Goal: Use online tool/utility: Utilize a website feature to perform a specific function

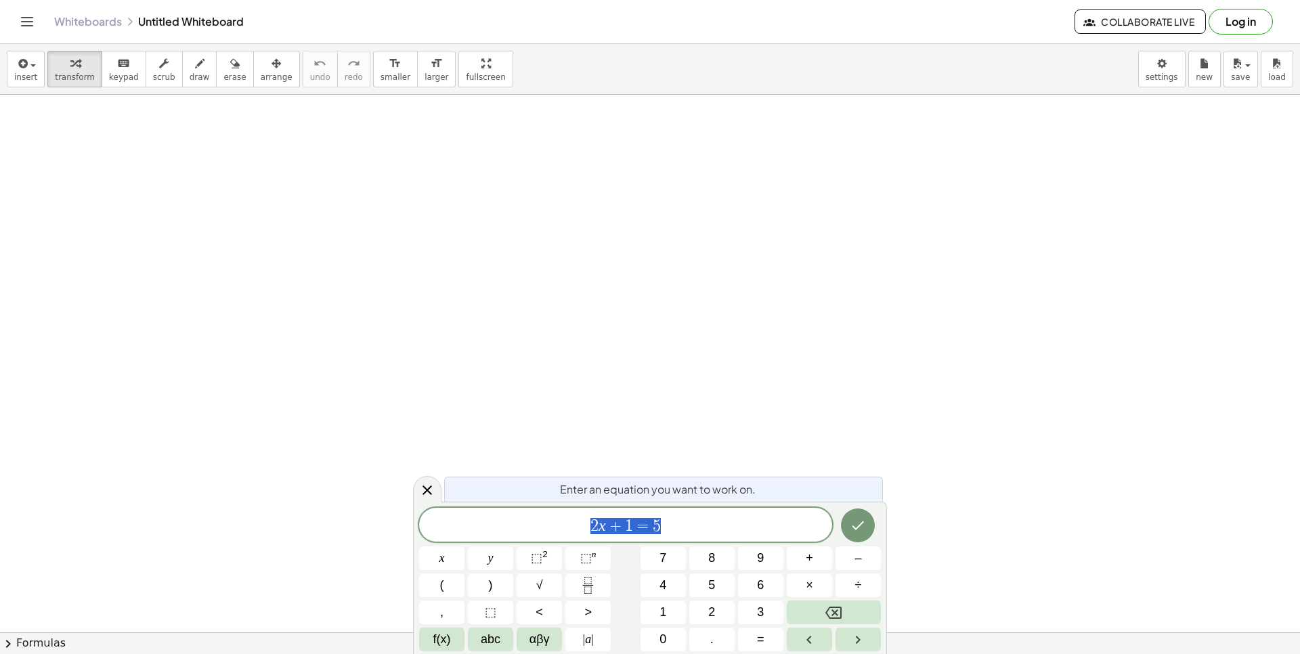
scroll to position [81, 7]
drag, startPoint x: 278, startPoint y: 221, endPoint x: 324, endPoint y: 181, distance: 61.4
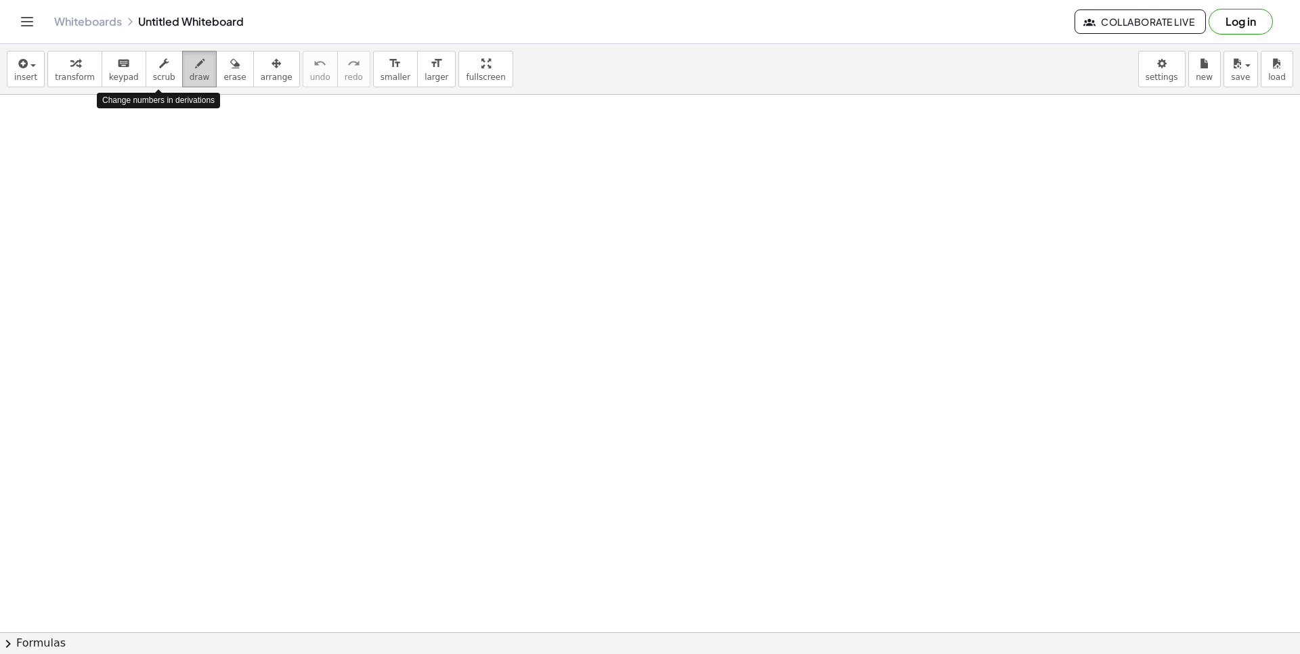
click at [182, 65] on button "draw" at bounding box center [199, 69] width 35 height 37
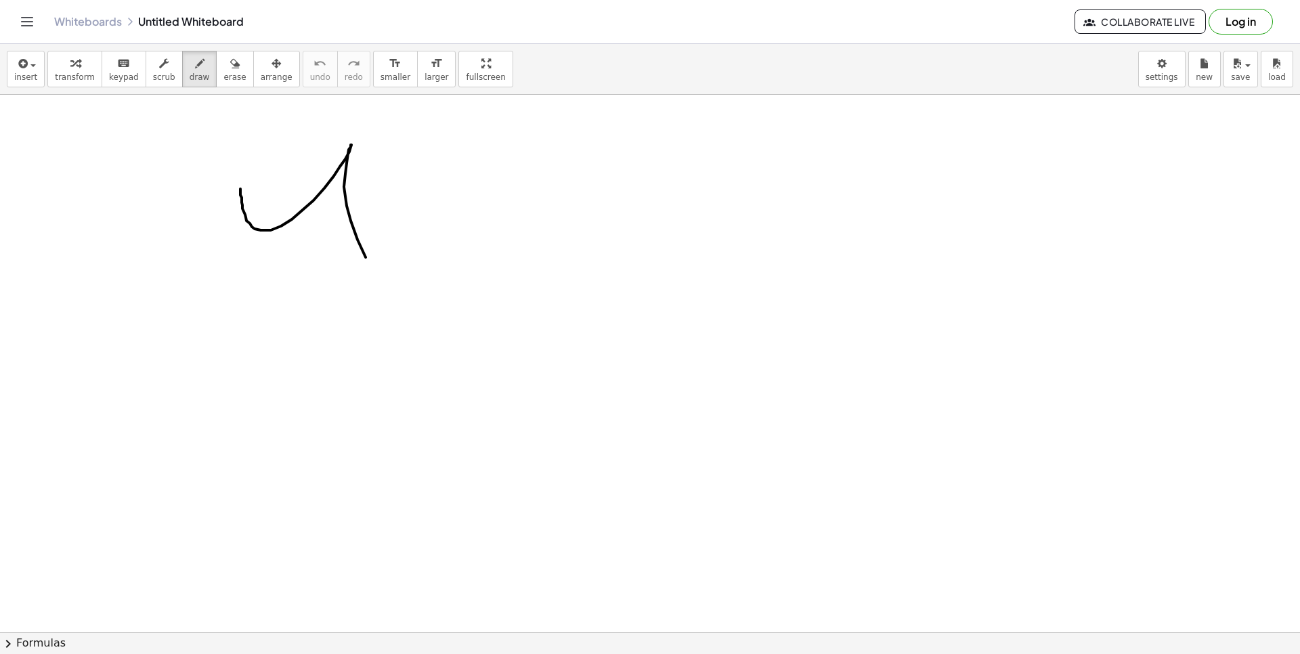
drag, startPoint x: 240, startPoint y: 195, endPoint x: 957, endPoint y: 275, distance: 721.3
drag, startPoint x: 184, startPoint y: 386, endPoint x: 185, endPoint y: 340, distance: 45.4
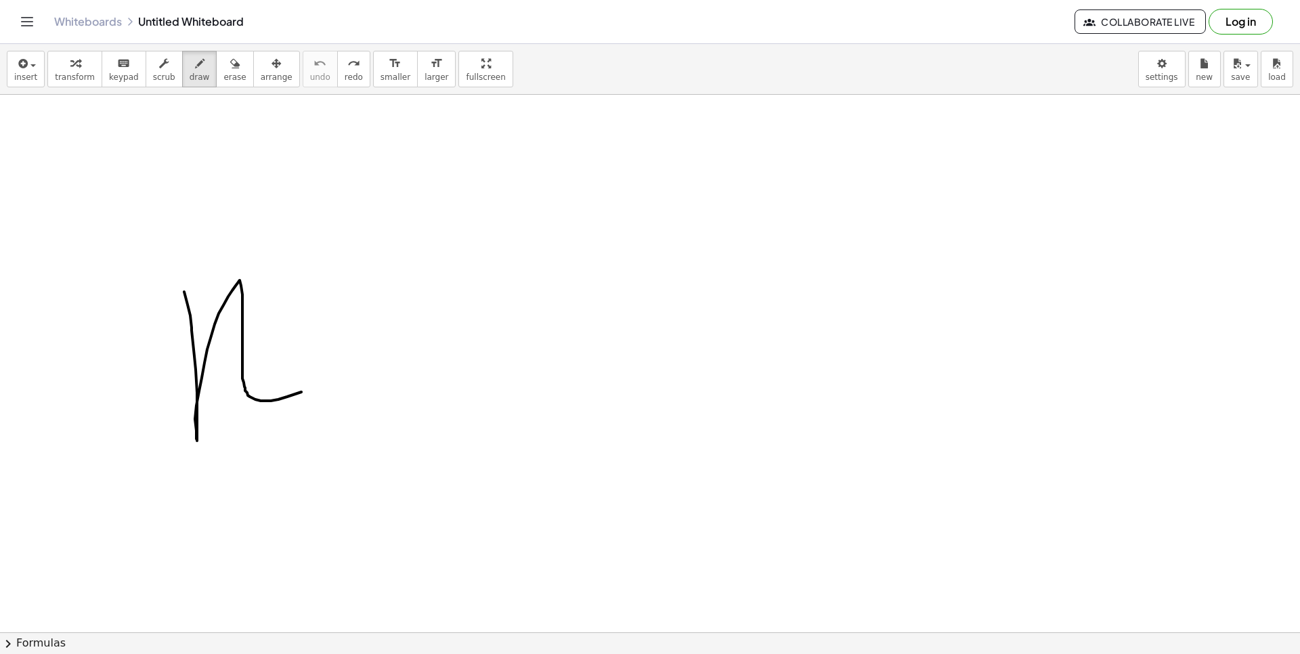
drag, startPoint x: 197, startPoint y: 441, endPoint x: 344, endPoint y: 341, distance: 177.4
drag, startPoint x: 348, startPoint y: 326, endPoint x: 301, endPoint y: 359, distance: 58.2
drag, startPoint x: 378, startPoint y: 334, endPoint x: 442, endPoint y: 307, distance: 69.8
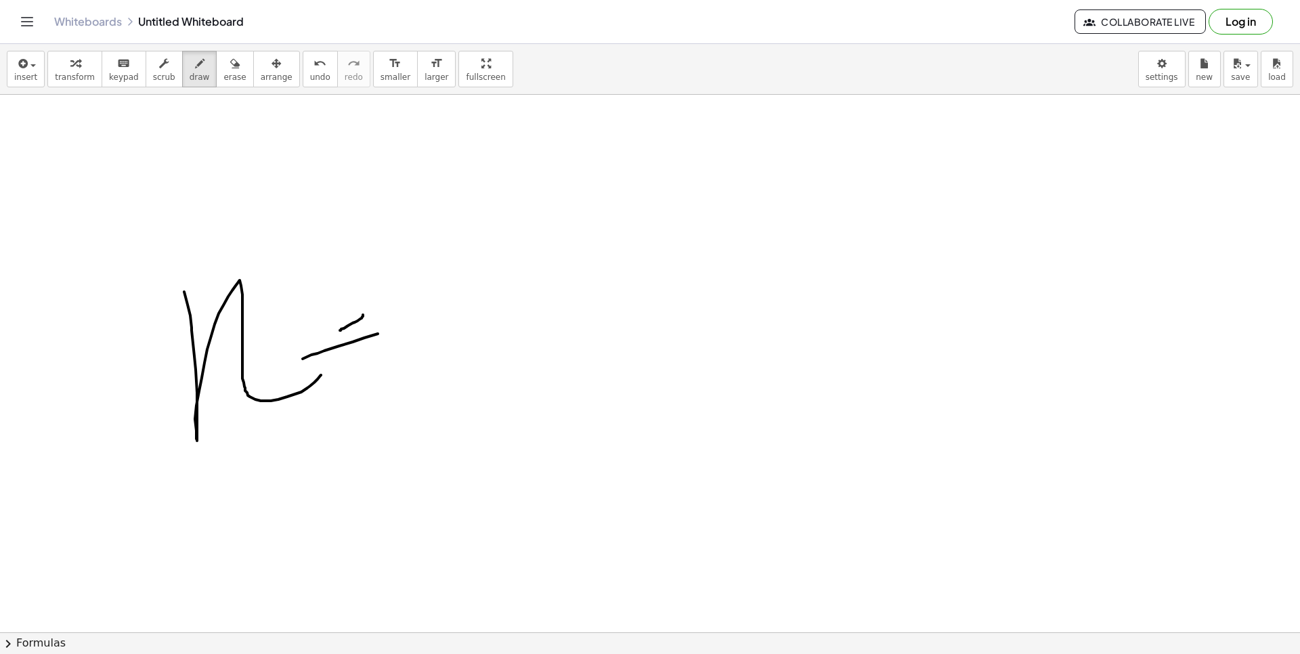
drag, startPoint x: 466, startPoint y: 229, endPoint x: 721, endPoint y: 384, distance: 297.6
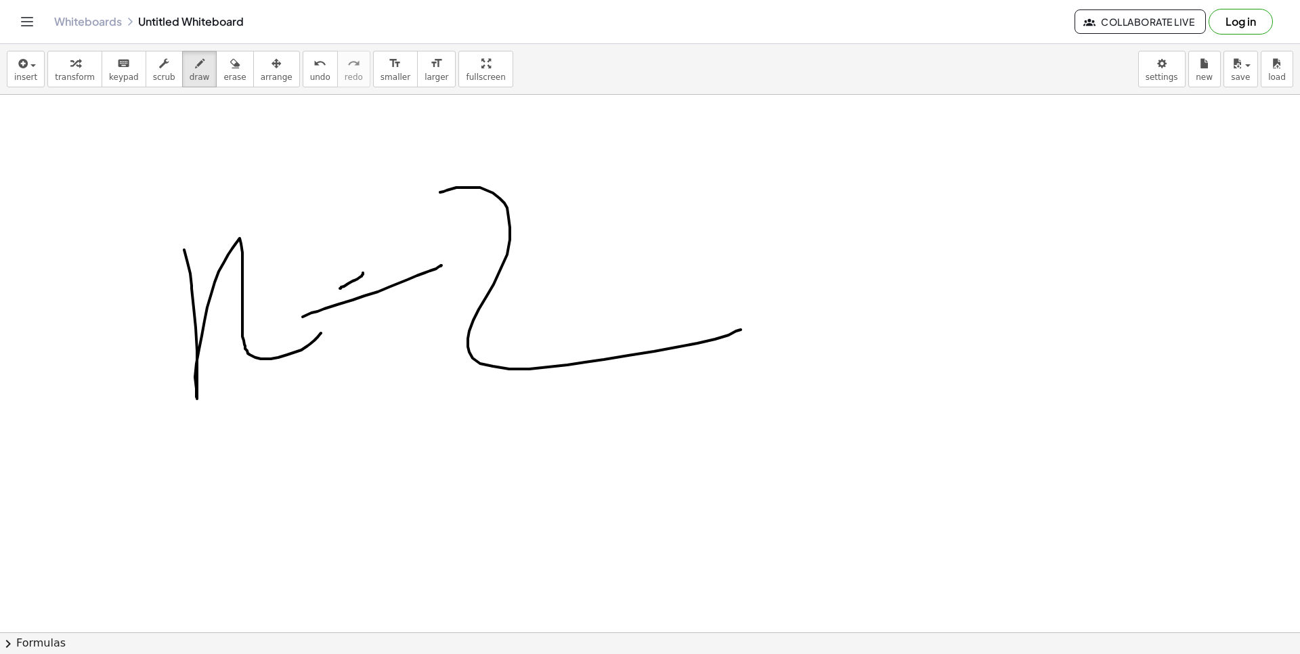
scroll to position [179, 0]
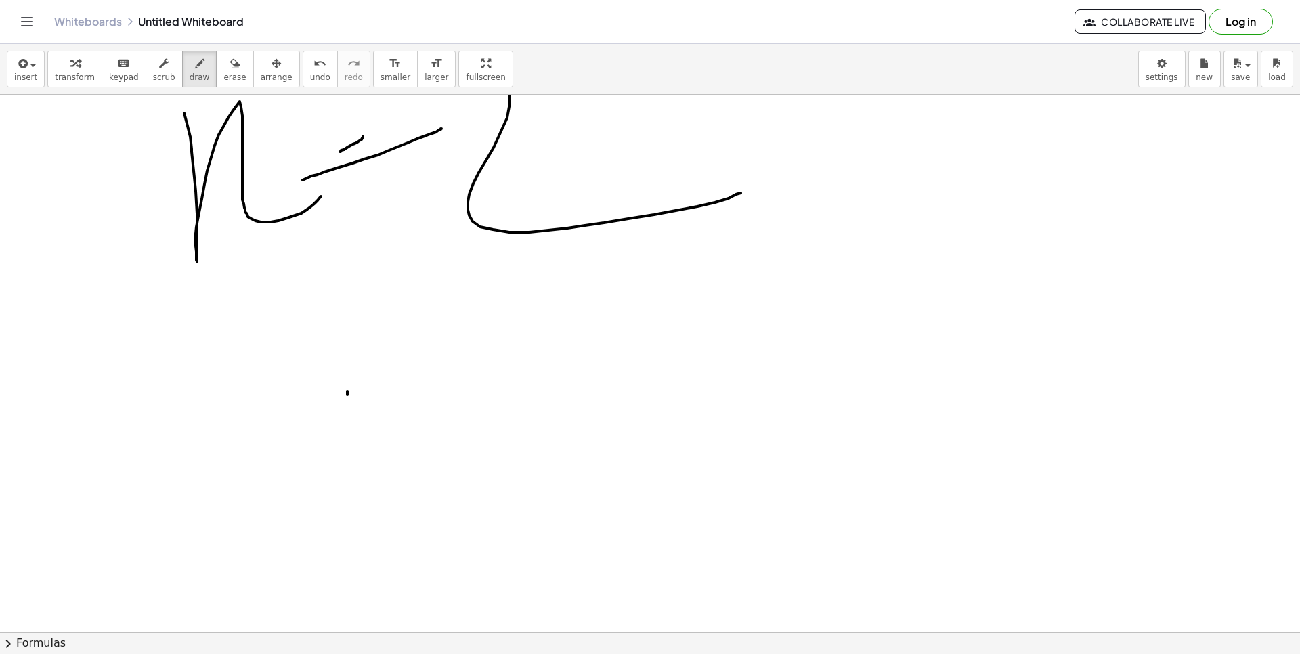
drag, startPoint x: 347, startPoint y: 391, endPoint x: 380, endPoint y: 395, distance: 32.7
click at [369, 427] on div at bounding box center [650, 497] width 1300 height 1163
drag, startPoint x: 350, startPoint y: 430, endPoint x: 405, endPoint y: 458, distance: 62.1
click at [336, 497] on div at bounding box center [650, 497] width 1300 height 1163
drag, startPoint x: 472, startPoint y: 376, endPoint x: 444, endPoint y: 402, distance: 37.8
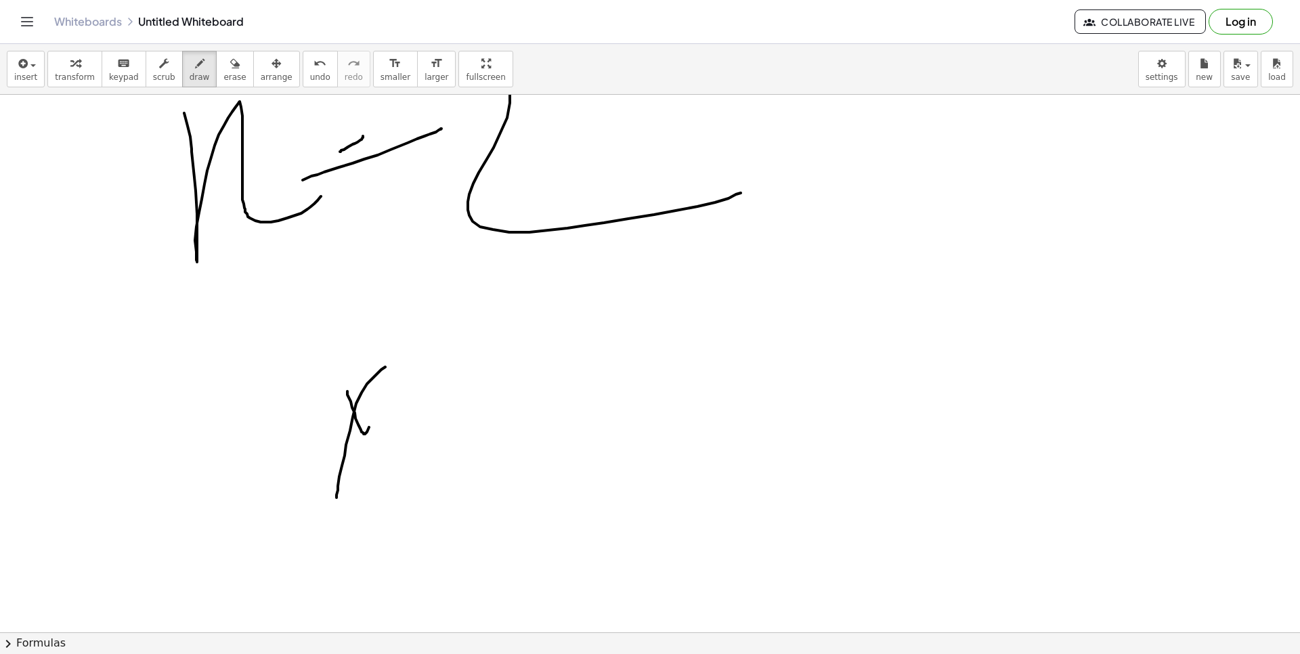
click at [501, 362] on div at bounding box center [650, 497] width 1300 height 1163
drag, startPoint x: 551, startPoint y: 341, endPoint x: 569, endPoint y: 331, distance: 20.3
click at [554, 336] on div at bounding box center [650, 497] width 1300 height 1163
drag, startPoint x: 569, startPoint y: 331, endPoint x: 582, endPoint y: 416, distance: 85.7
click at [582, 412] on div at bounding box center [650, 497] width 1300 height 1163
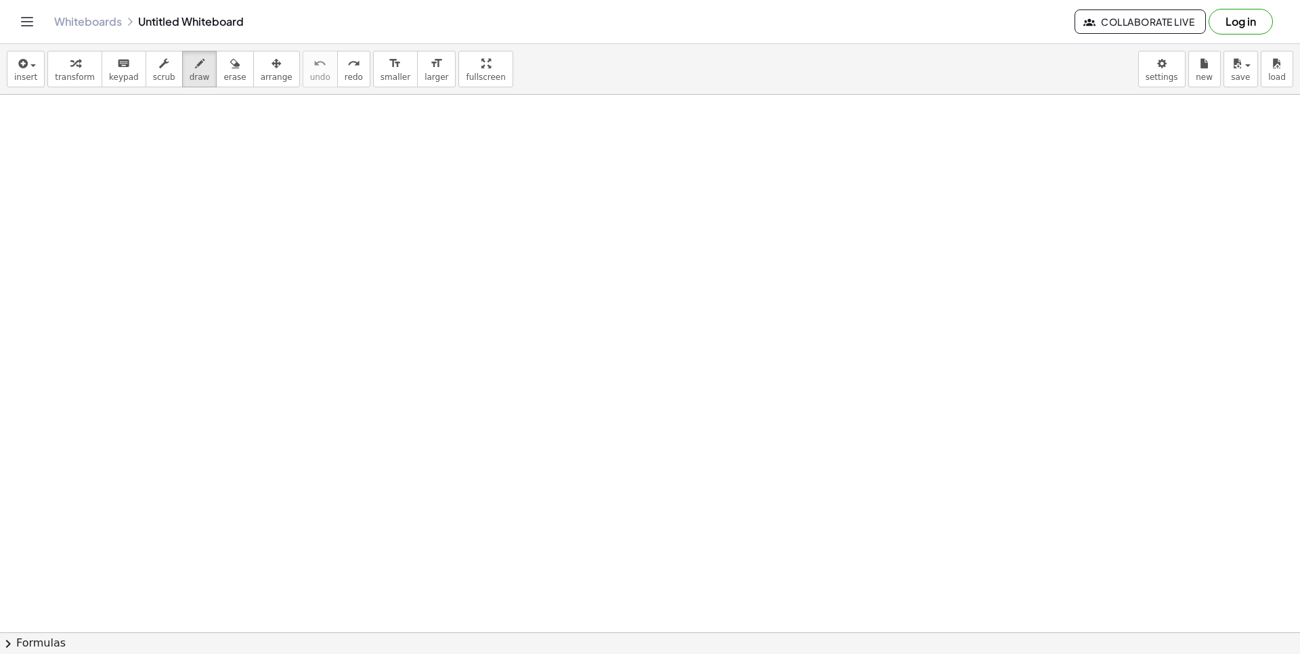
scroll to position [0, 0]
drag, startPoint x: 342, startPoint y: 212, endPoint x: 336, endPoint y: 227, distance: 15.8
click at [336, 227] on div at bounding box center [650, 632] width 1300 height 1075
drag, startPoint x: 290, startPoint y: 164, endPoint x: 275, endPoint y: 212, distance: 49.7
click at [275, 212] on div at bounding box center [650, 632] width 1300 height 1075
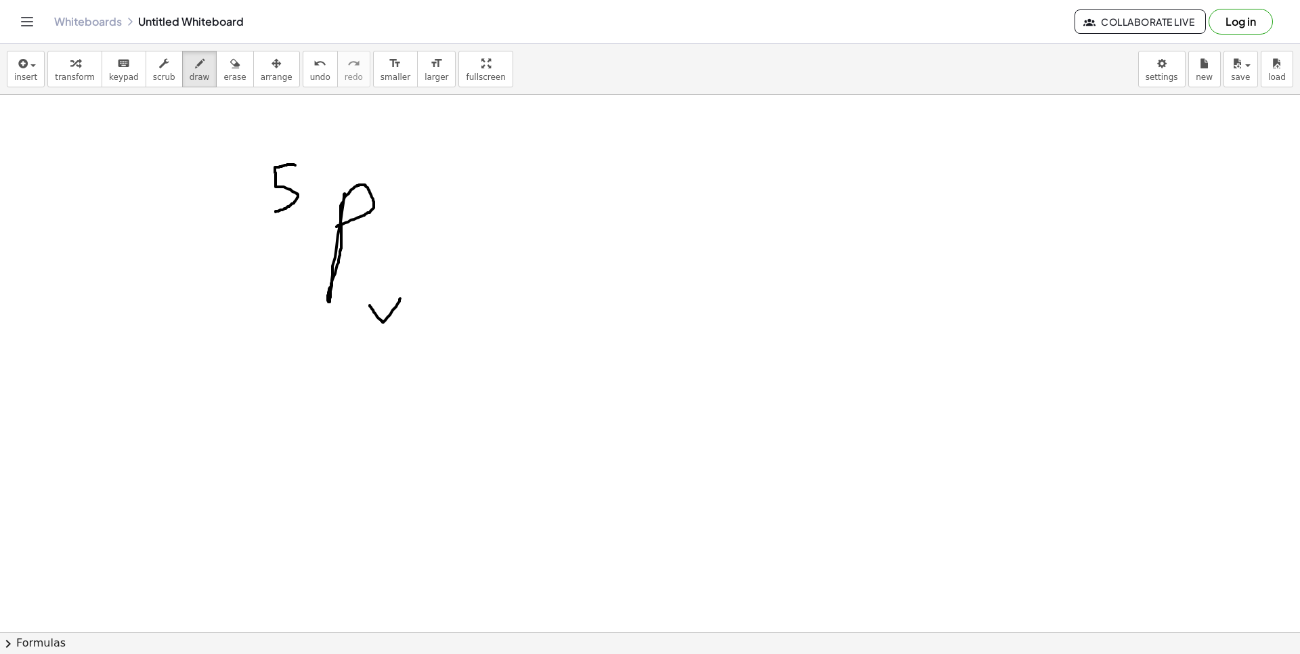
drag, startPoint x: 382, startPoint y: 322, endPoint x: 401, endPoint y: 383, distance: 63.6
click at [389, 405] on div at bounding box center [650, 632] width 1300 height 1075
drag, startPoint x: 495, startPoint y: 223, endPoint x: 564, endPoint y: 219, distance: 69.2
click at [567, 217] on div at bounding box center [650, 632] width 1300 height 1075
drag, startPoint x: 552, startPoint y: 261, endPoint x: 650, endPoint y: 244, distance: 99.6
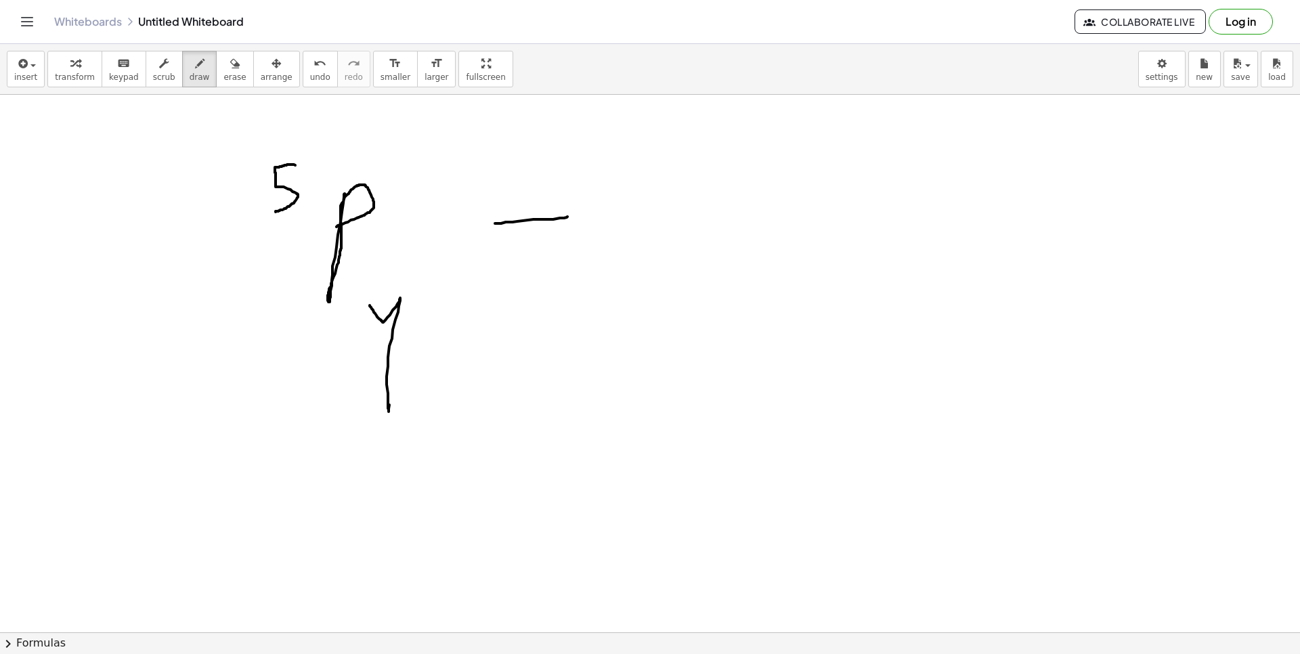
click at [579, 256] on div at bounding box center [650, 632] width 1300 height 1075
drag, startPoint x: 812, startPoint y: 128, endPoint x: 900, endPoint y: 141, distance: 88.9
click at [858, 239] on div at bounding box center [650, 632] width 1300 height 1075
drag, startPoint x: 975, startPoint y: 168, endPoint x: 1006, endPoint y: 240, distance: 78.5
click at [980, 181] on div "insert select one: Math Expression Function Text Youtube Video Graphing Geometr…" at bounding box center [650, 349] width 1300 height 610
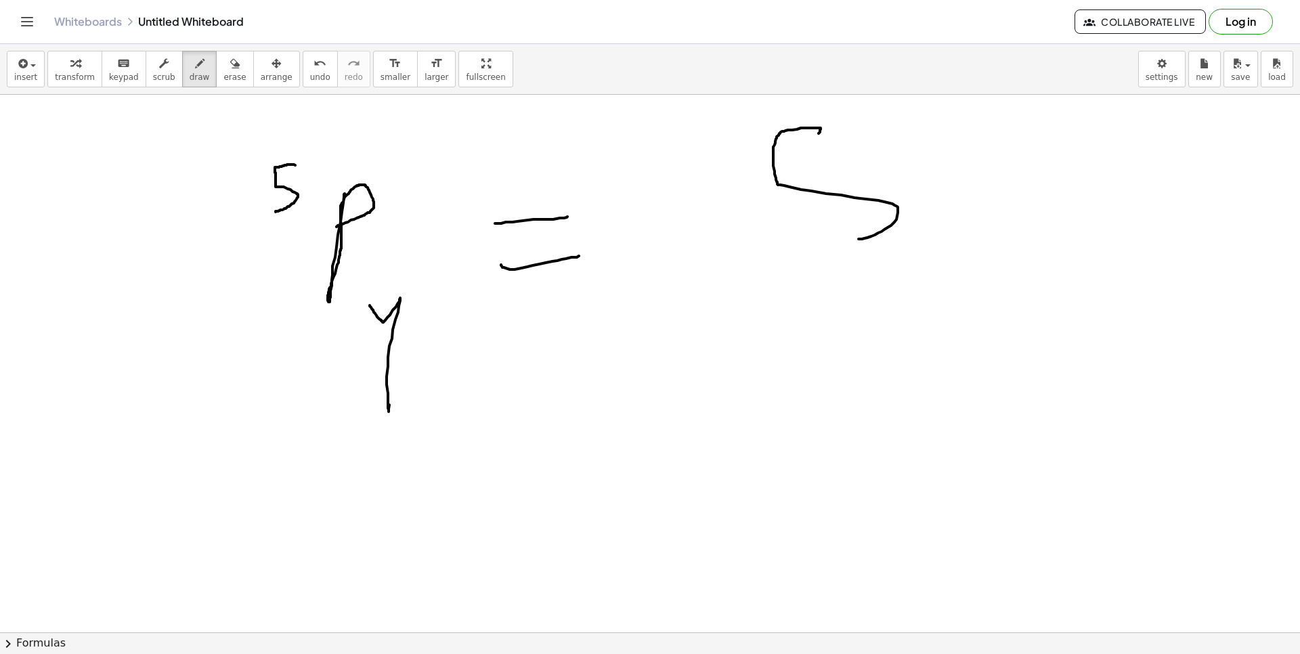
click at [1013, 249] on div at bounding box center [650, 632] width 1300 height 1075
drag, startPoint x: 913, startPoint y: 200, endPoint x: 915, endPoint y: 238, distance: 38.0
click at [913, 209] on div "insert select one: Math Expression Function Text Youtube Video Graphing Geometr…" at bounding box center [650, 349] width 1300 height 610
drag, startPoint x: 915, startPoint y: 238, endPoint x: 794, endPoint y: 284, distance: 129.6
click at [911, 239] on div at bounding box center [650, 632] width 1300 height 1075
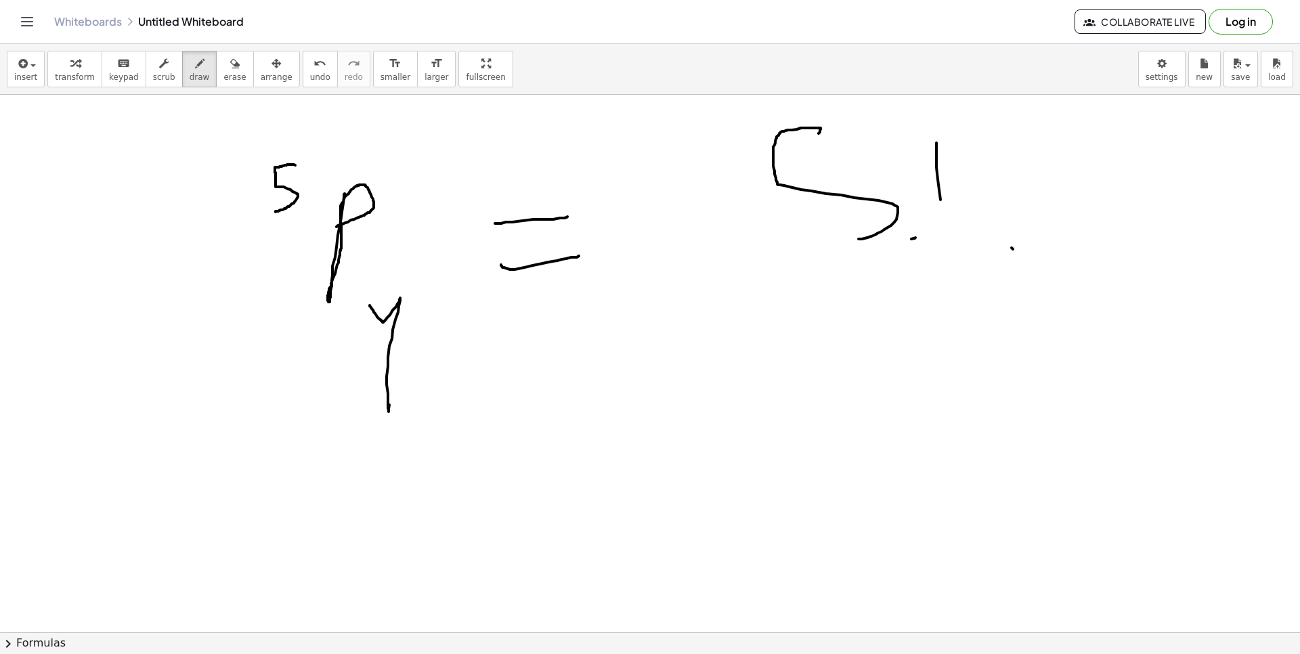
drag, startPoint x: 940, startPoint y: 200, endPoint x: 945, endPoint y: 214, distance: 15.0
click at [942, 215] on div at bounding box center [650, 632] width 1300 height 1075
drag, startPoint x: 945, startPoint y: 214, endPoint x: 918, endPoint y: 246, distance: 41.9
click at [937, 229] on div at bounding box center [650, 632] width 1300 height 1075
drag, startPoint x: 1080, startPoint y: 267, endPoint x: 1087, endPoint y: 266, distance: 6.8
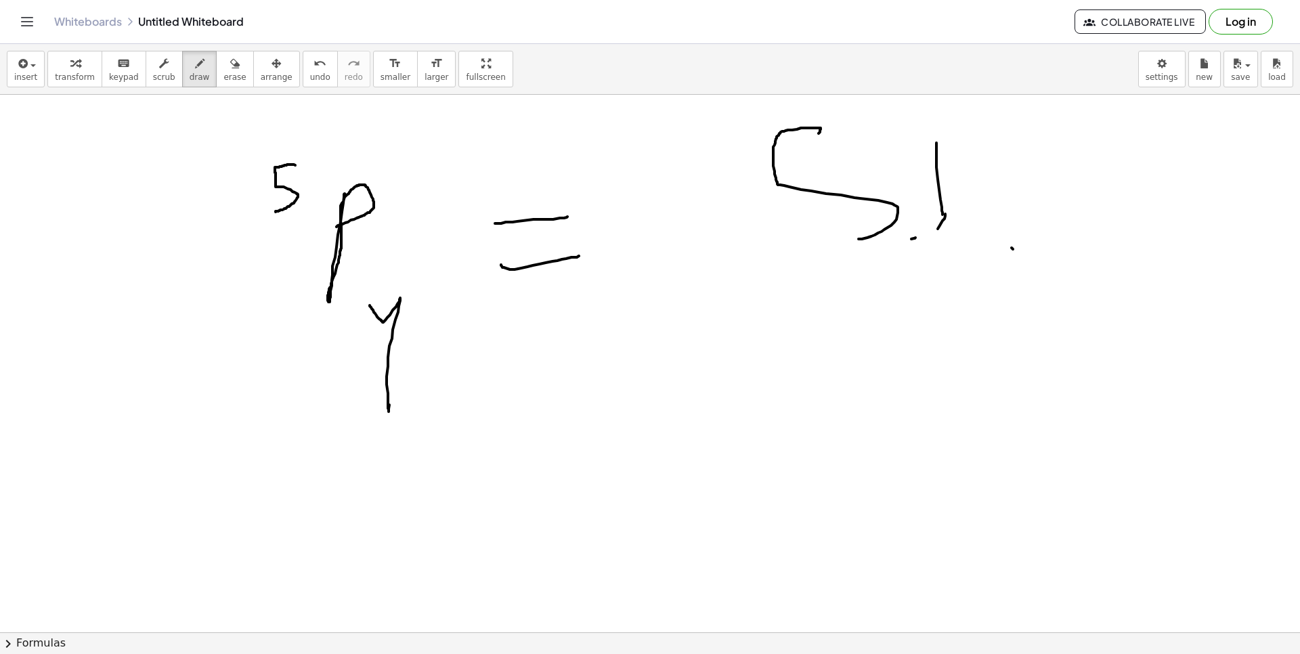
click at [1090, 265] on div at bounding box center [650, 632] width 1300 height 1075
drag, startPoint x: 836, startPoint y: 368, endPoint x: 858, endPoint y: 333, distance: 41.7
click at [858, 333] on div at bounding box center [650, 632] width 1300 height 1075
click at [908, 506] on div at bounding box center [650, 632] width 1300 height 1075
click at [905, 430] on div at bounding box center [650, 632] width 1300 height 1075
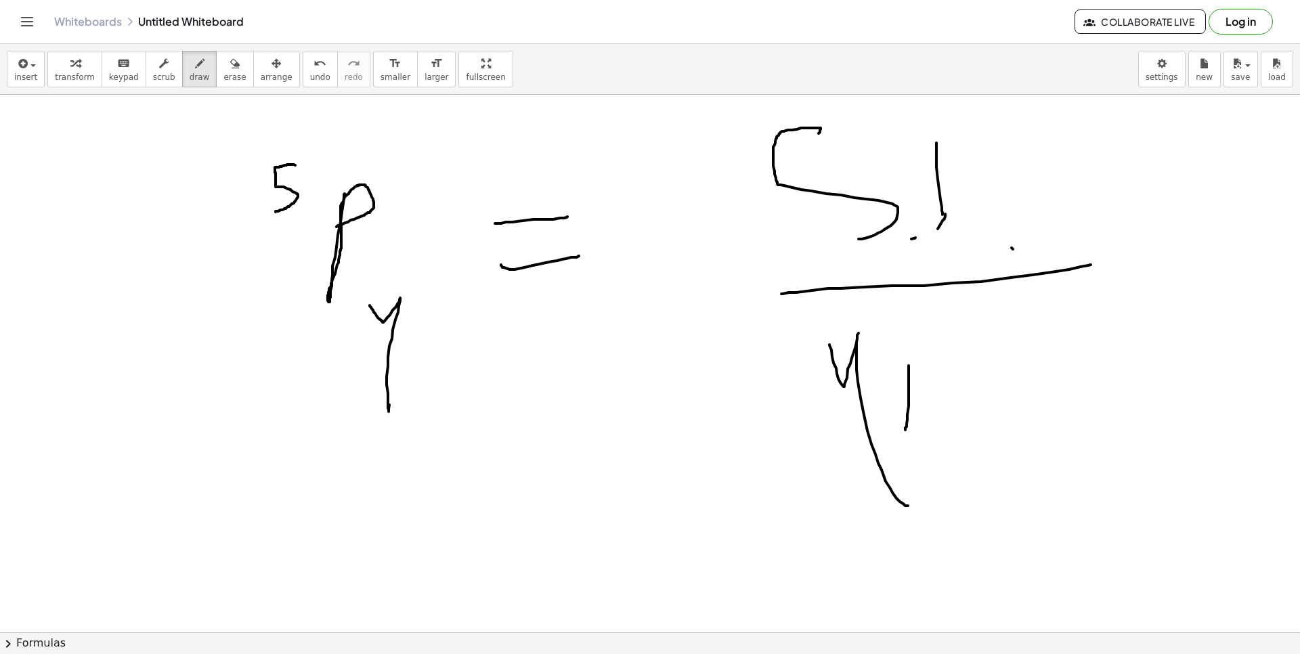
drag, startPoint x: 908, startPoint y: 443, endPoint x: 944, endPoint y: 553, distance: 116.0
click at [910, 448] on div at bounding box center [650, 632] width 1300 height 1075
drag, startPoint x: 723, startPoint y: 386, endPoint x: 708, endPoint y: 357, distance: 33.3
click at [723, 385] on div at bounding box center [650, 632] width 1300 height 1075
drag, startPoint x: 612, startPoint y: 418, endPoint x: 572, endPoint y: 437, distance: 44.5
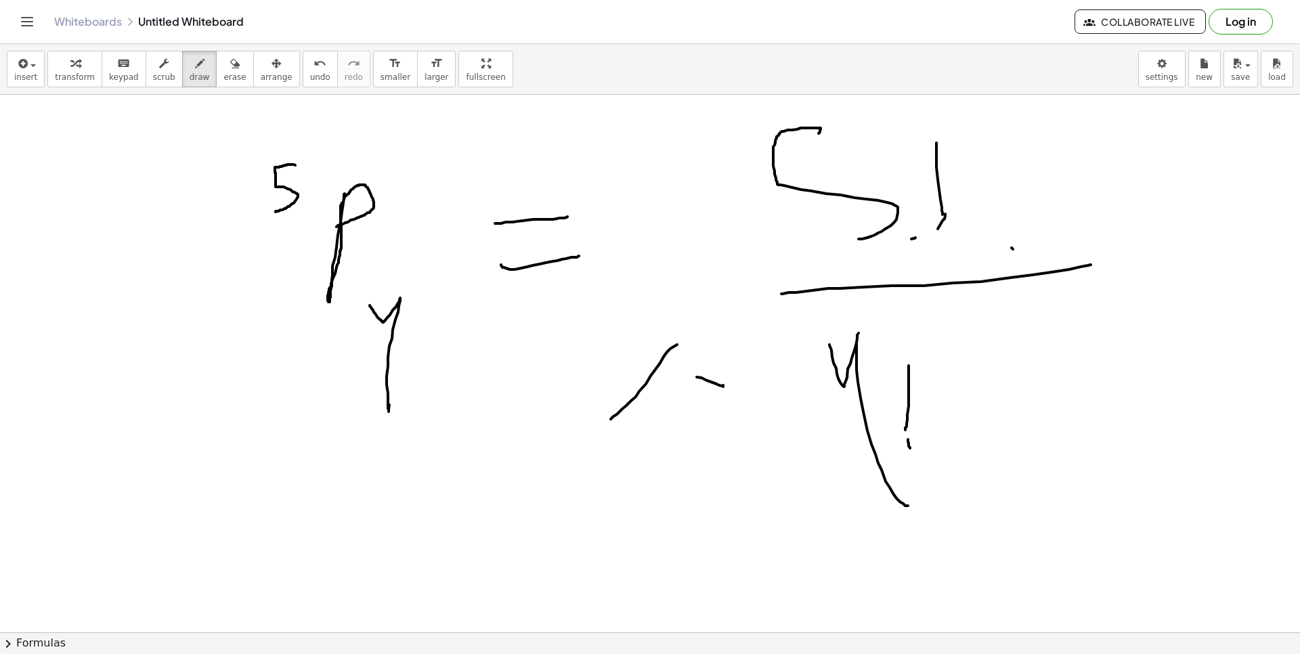
click at [609, 419] on div at bounding box center [650, 632] width 1300 height 1075
drag, startPoint x: 572, startPoint y: 437, endPoint x: 512, endPoint y: 492, distance: 81.0
click at [571, 437] on div at bounding box center [650, 632] width 1300 height 1075
drag, startPoint x: 518, startPoint y: 502, endPoint x: 615, endPoint y: 461, distance: 105.2
click at [589, 461] on div at bounding box center [650, 632] width 1300 height 1075
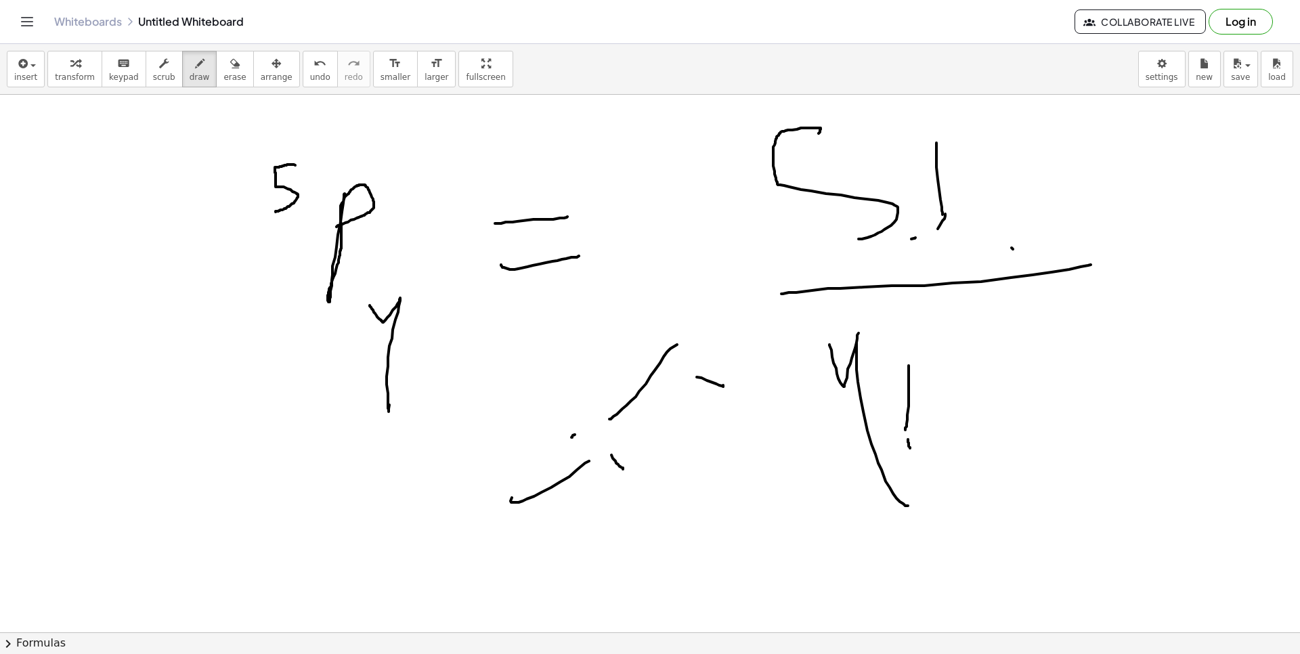
drag
click at [629, 466] on div at bounding box center [650, 632] width 1300 height 1075
click at [370, 14] on div "Whiteboards Untitled Whiteboard Collaborate Live Log in" at bounding box center [649, 21] width 1267 height 43
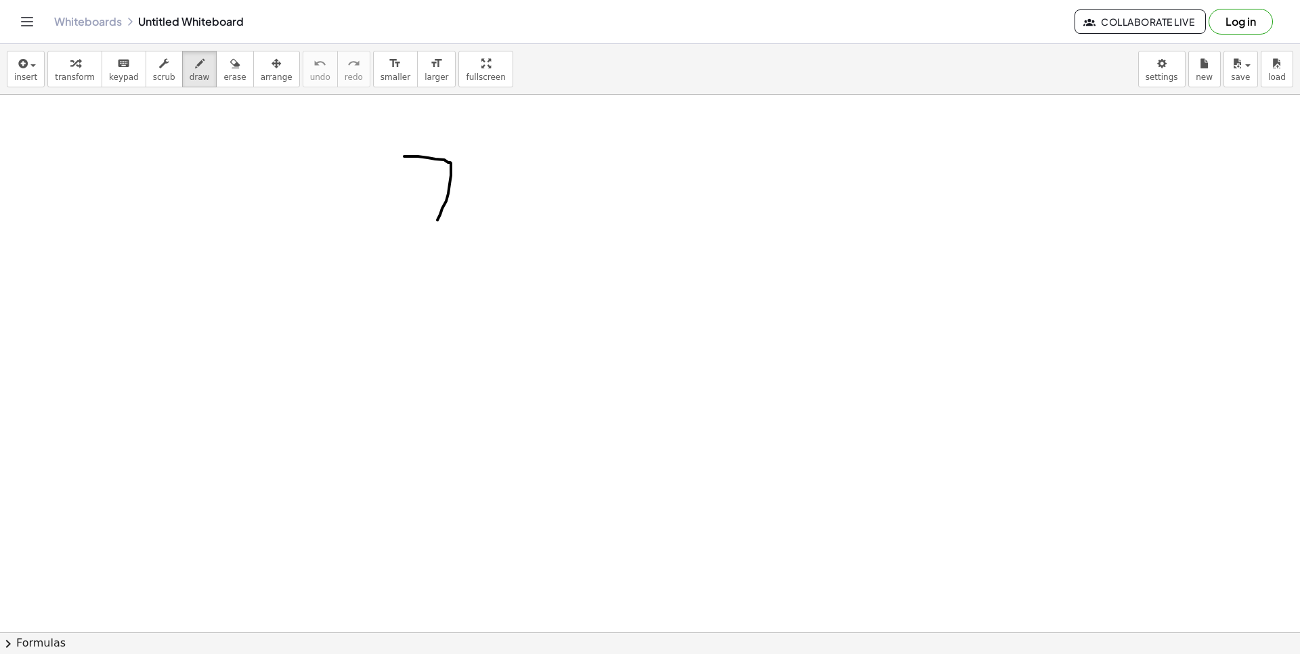
drag, startPoint x: 435, startPoint y: 159, endPoint x: 420, endPoint y: 217, distance: 60.1
drag, startPoint x: 422, startPoint y: 214, endPoint x: 511, endPoint y: 145, distance: 112.9
drag, startPoint x: 511, startPoint y: 145, endPoint x: 515, endPoint y: 234, distance: 89.4
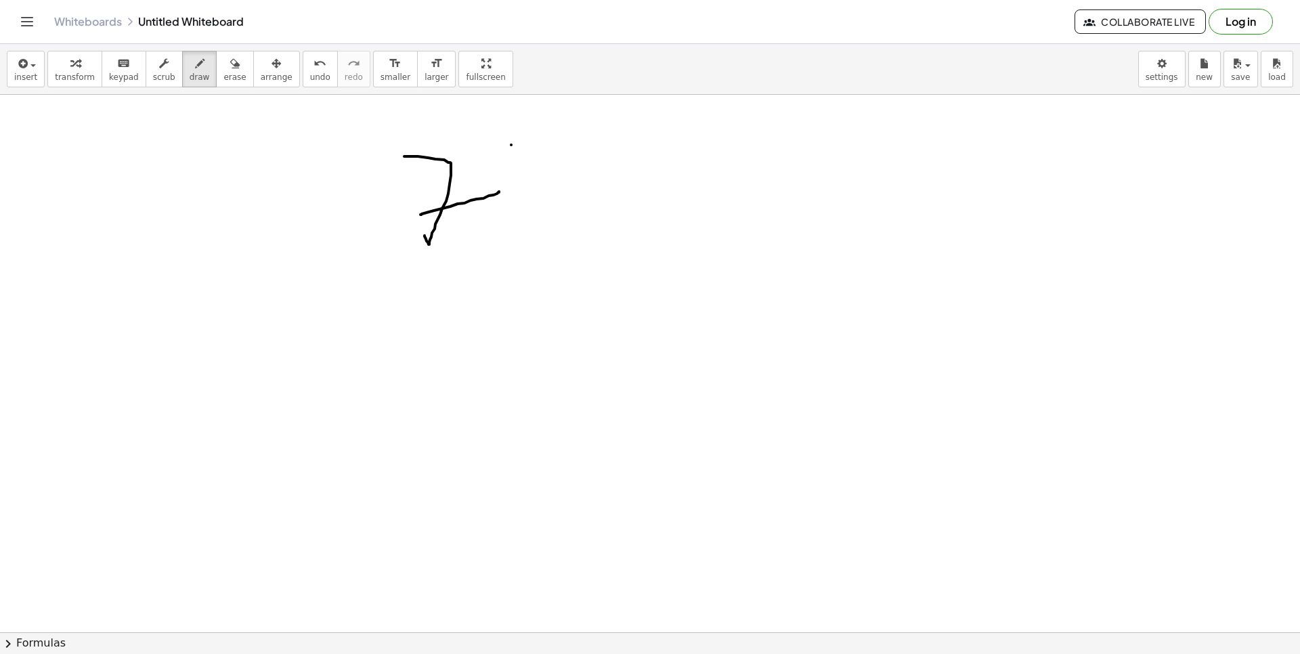
drag, startPoint x: 394, startPoint y: 269, endPoint x: 627, endPoint y: 261, distance: 233.7
drag, startPoint x: 382, startPoint y: 338, endPoint x: 400, endPoint y: 345, distance: 18.9
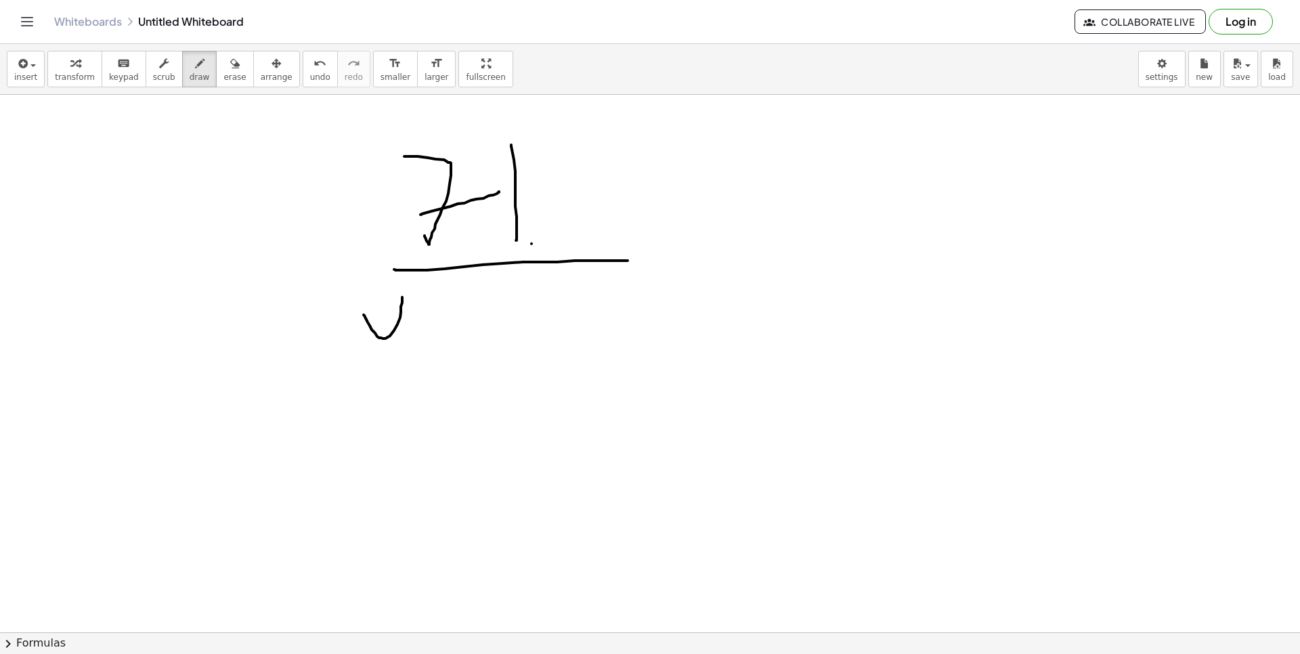
drag, startPoint x: 424, startPoint y: 294, endPoint x: 427, endPoint y: 335, distance: 40.8
drag, startPoint x: 460, startPoint y: 322, endPoint x: 480, endPoint y: 324, distance: 19.7
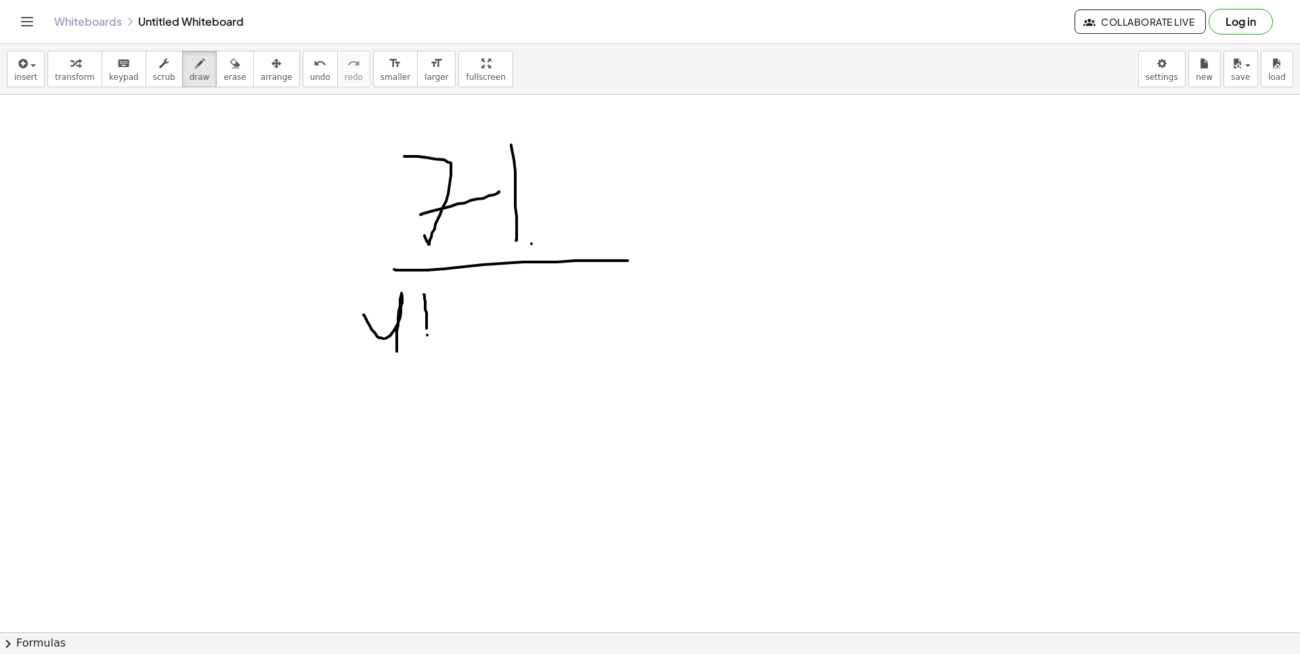
drag, startPoint x: 474, startPoint y: 329, endPoint x: 474, endPoint y: 341, distance: 12.2
drag, startPoint x: 526, startPoint y: 282, endPoint x: 615, endPoint y: 322, distance: 97.9
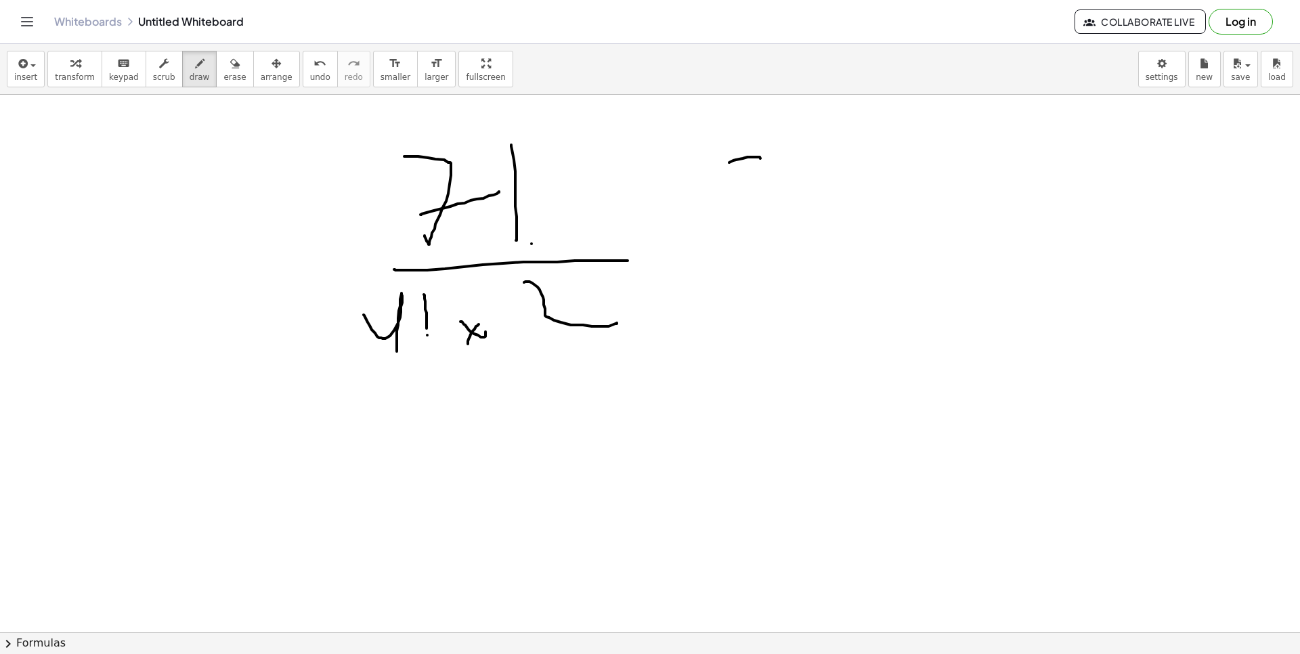
drag, startPoint x: 760, startPoint y: 158, endPoint x: 642, endPoint y: 217, distance: 131.4
drag, startPoint x: 642, startPoint y: 217, endPoint x: 680, endPoint y: 208, distance: 38.9
drag, startPoint x: 757, startPoint y: 158, endPoint x: 765, endPoint y: 258, distance: 100.5
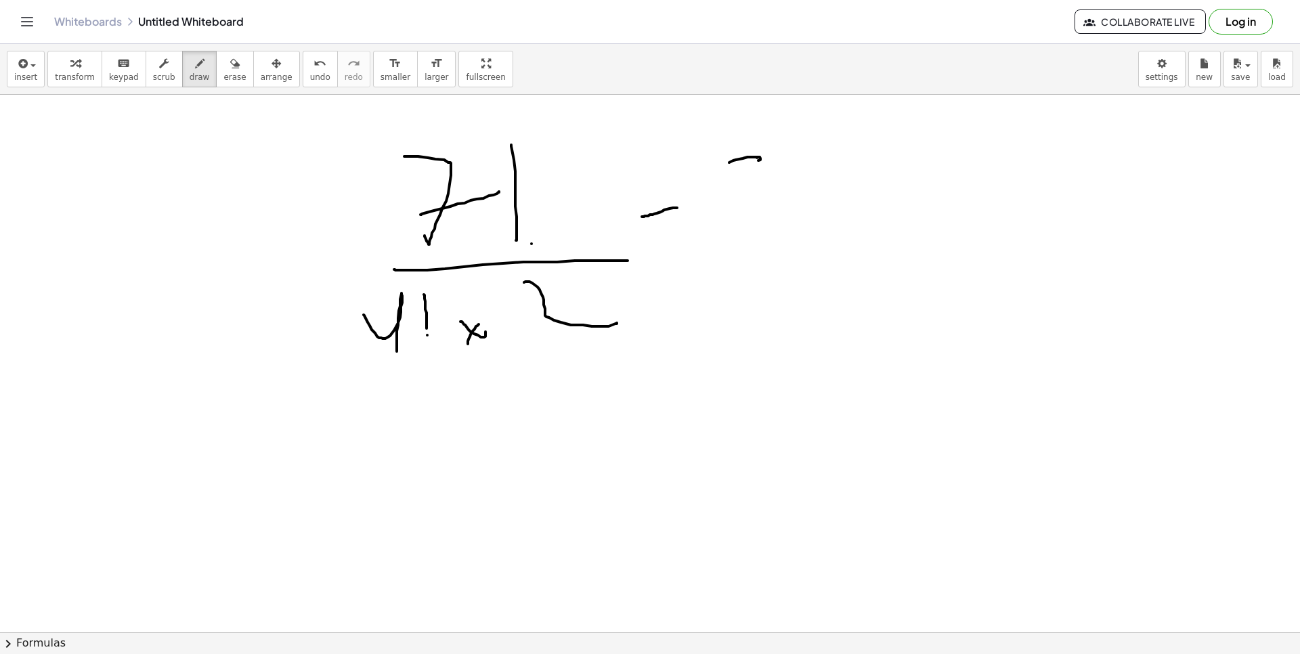
drag, startPoint x: 872, startPoint y: 220, endPoint x: 897, endPoint y: 217, distance: 24.5
drag, startPoint x: 897, startPoint y: 217, endPoint x: 946, endPoint y: 192, distance: 55.7
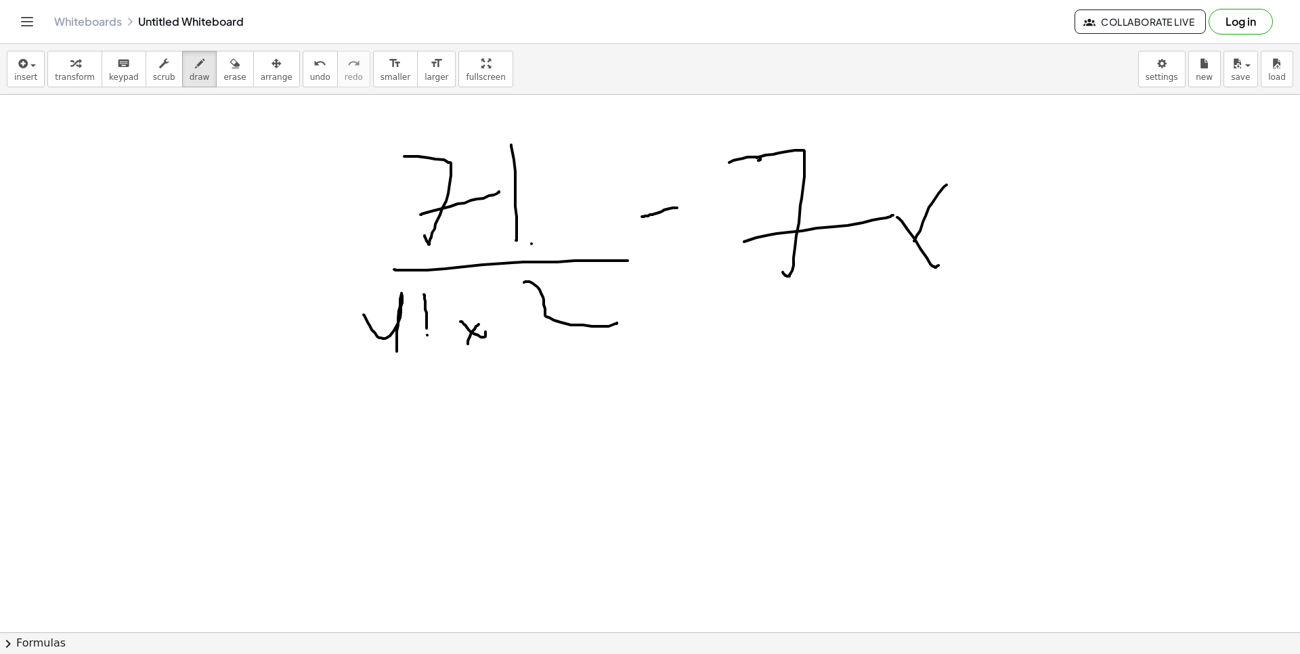
drag, startPoint x: 914, startPoint y: 241, endPoint x: 1039, endPoint y: 117, distance: 176.1
drag, startPoint x: 1039, startPoint y: 117, endPoint x: 1037, endPoint y: 184, distance: 67.0
drag, startPoint x: 1099, startPoint y: 175, endPoint x: 1096, endPoint y: 158, distance: 17.3
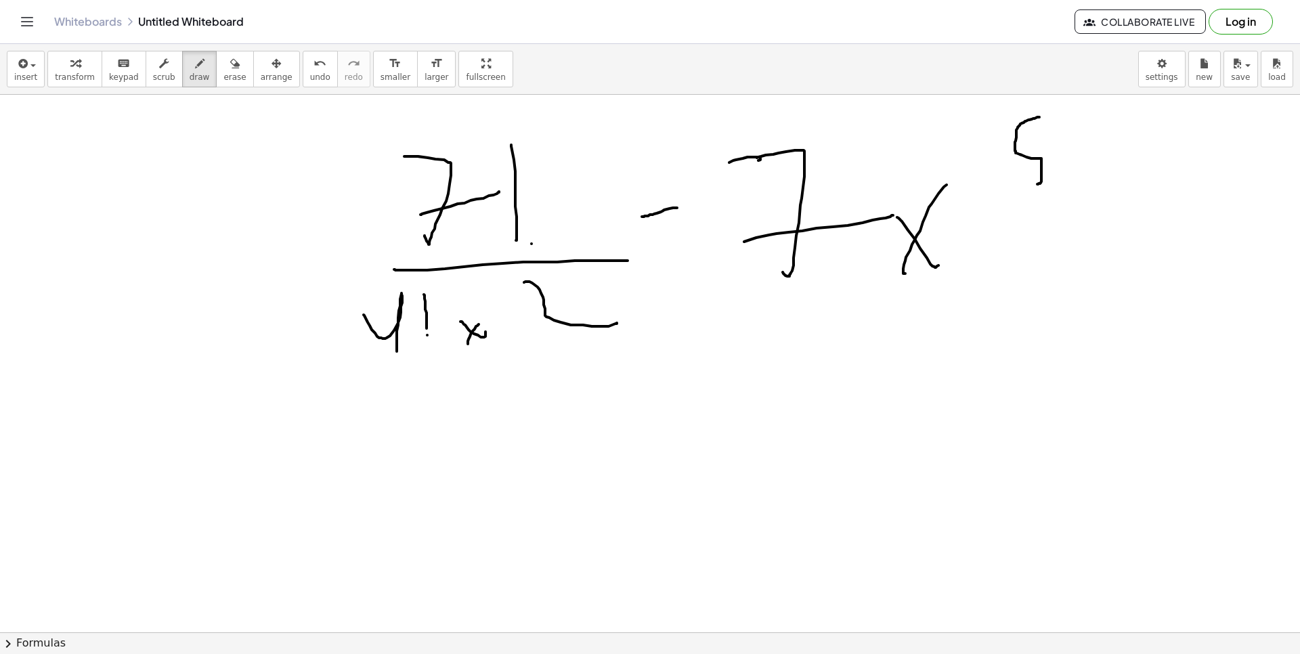
drag, startPoint x: 1080, startPoint y: 168, endPoint x: 1091, endPoint y: 197, distance: 31.1
drag, startPoint x: 1183, startPoint y: 93, endPoint x: 1155, endPoint y: 163, distance: 75.3
click at [1157, 156] on div "insert select one: Math Expression Function Text Youtube Video Graphing Geometr…" at bounding box center [650, 349] width 1300 height 610
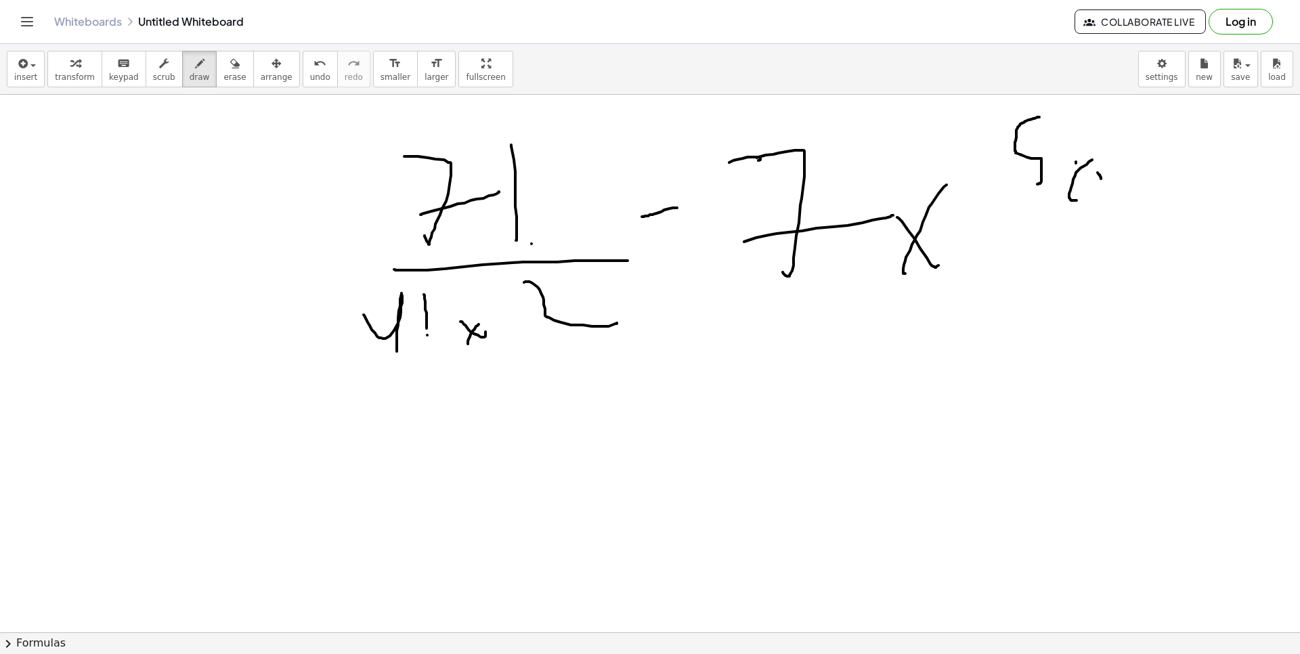
drag, startPoint x: 1076, startPoint y: 162, endPoint x: 1099, endPoint y: 188, distance: 35.0
drag, startPoint x: 1092, startPoint y: 157, endPoint x: 1074, endPoint y: 189, distance: 37.0
drag, startPoint x: 115, startPoint y: 395, endPoint x: 103, endPoint y: 498, distance: 104.3
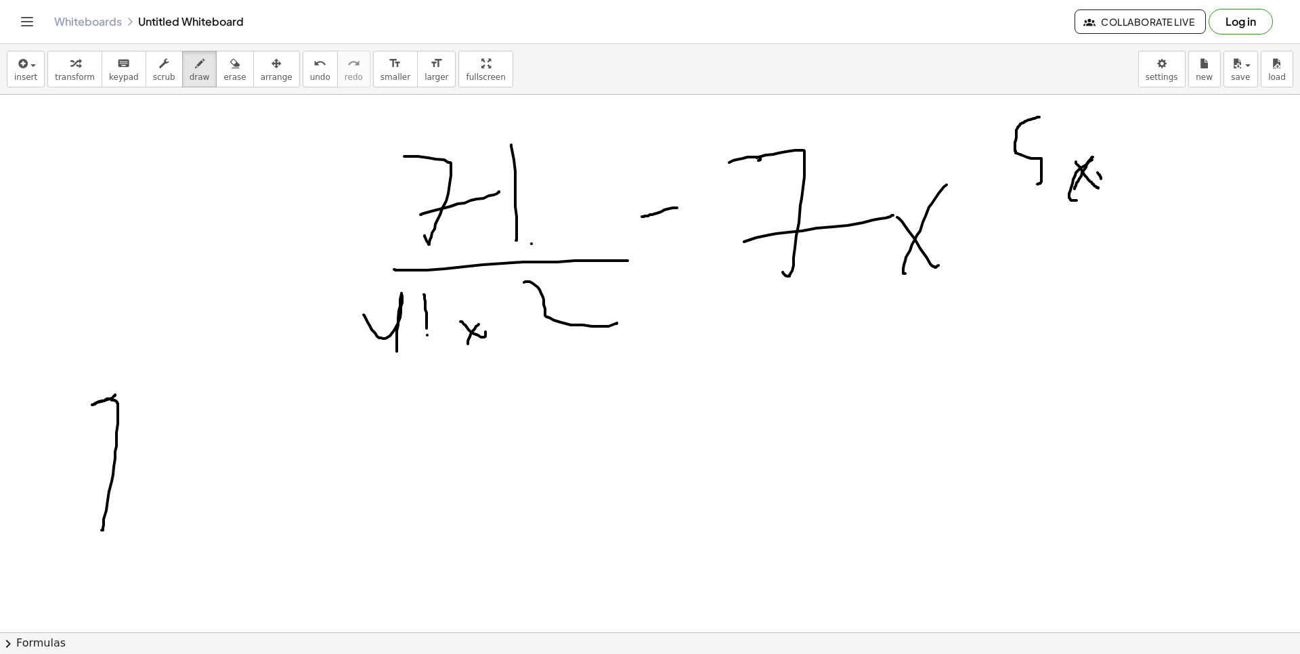
drag, startPoint x: 187, startPoint y: 487, endPoint x: 250, endPoint y: 514, distance: 69.1
drag, startPoint x: 221, startPoint y: 531, endPoint x: 235, endPoint y: 519, distance: 18.7
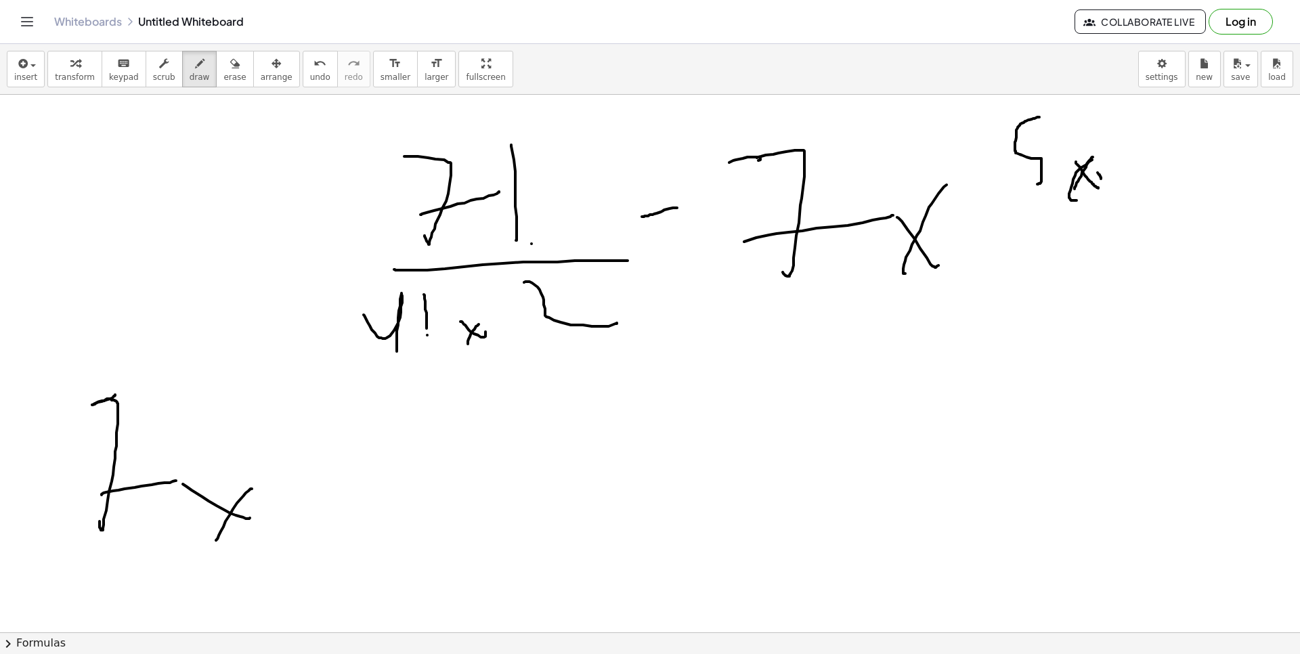
drag, startPoint x: 351, startPoint y: 416, endPoint x: 325, endPoint y: 516, distance: 102.8
drag, startPoint x: 405, startPoint y: 504, endPoint x: 439, endPoint y: 516, distance: 35.6
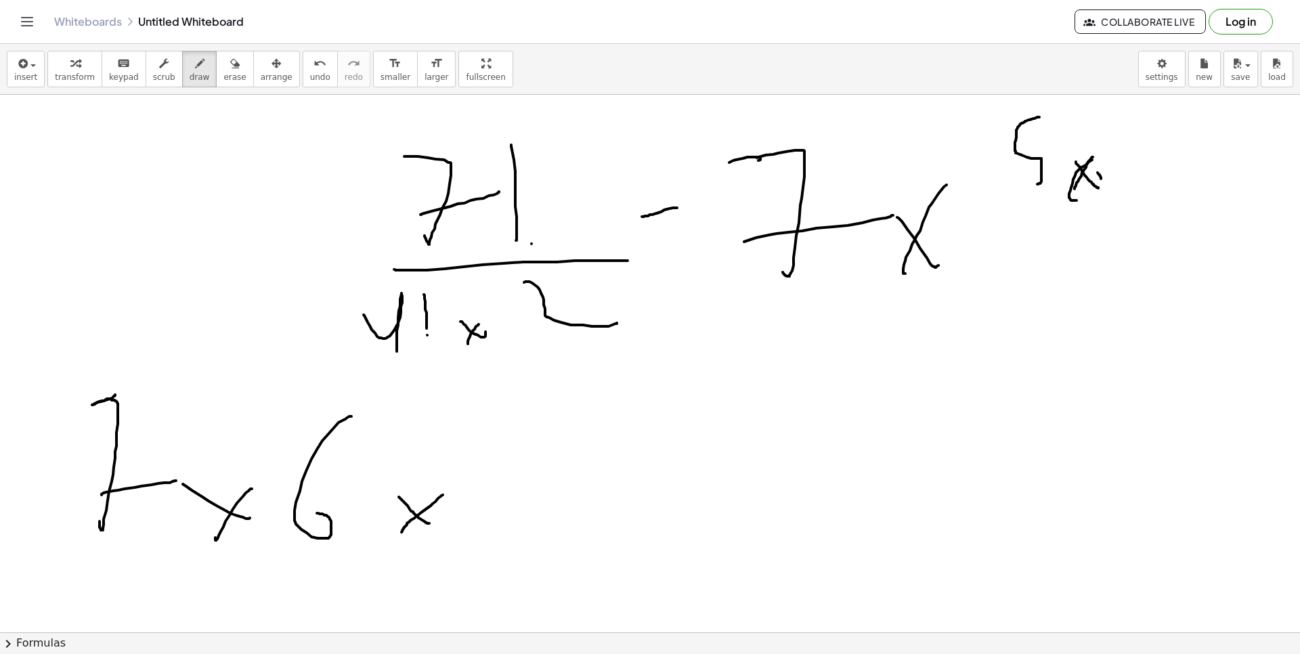
drag, startPoint x: 401, startPoint y: 532, endPoint x: 500, endPoint y: 469, distance: 117.2
drag, startPoint x: 563, startPoint y: 407, endPoint x: 505, endPoint y: 493, distance: 103.8
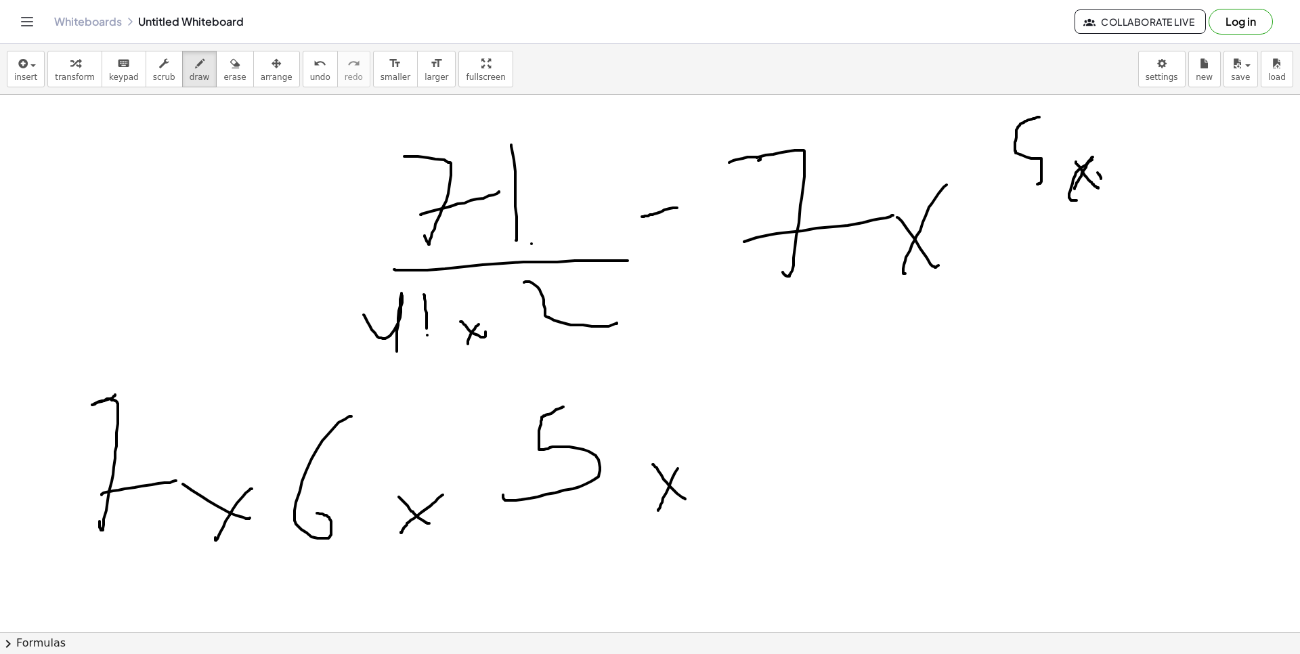
drag, startPoint x: 676, startPoint y: 470, endPoint x: 665, endPoint y: 503, distance: 34.2
drag, startPoint x: 749, startPoint y: 374, endPoint x: 833, endPoint y: 430, distance: 101.0
drag
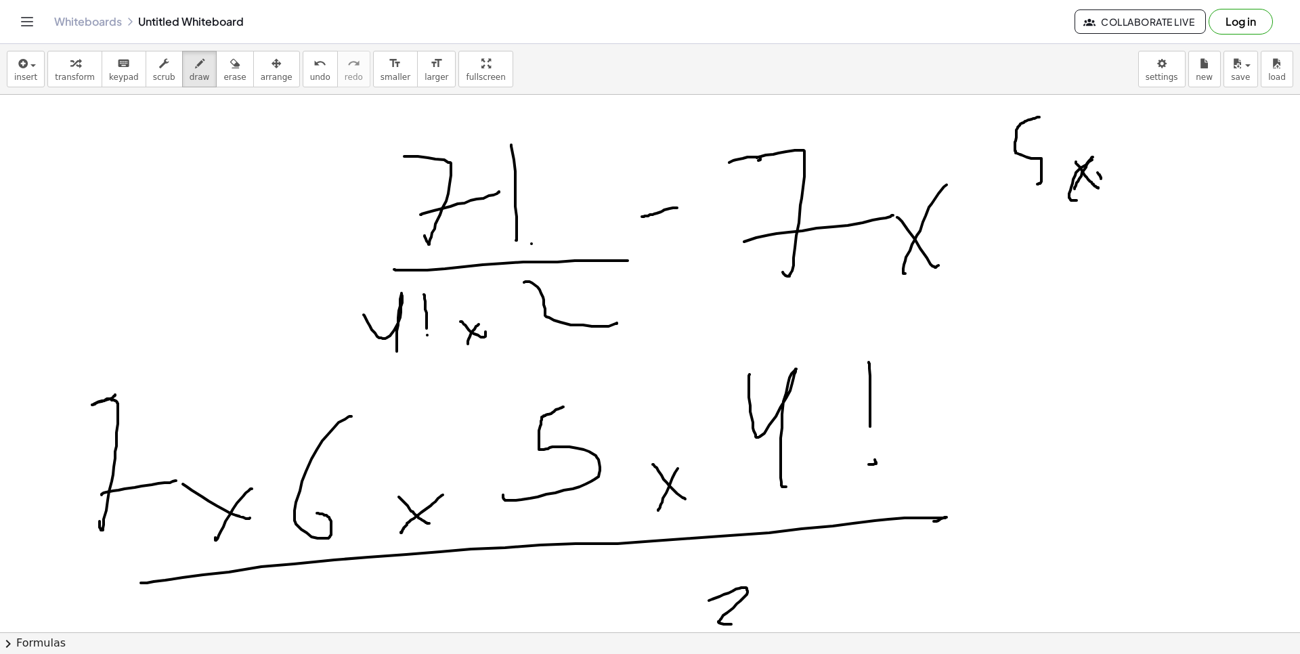
click at [585, 648] on div "insert select one: Math Expression Function Text Youtube Video Graphing Geometr…" at bounding box center [650, 349] width 1300 height 610
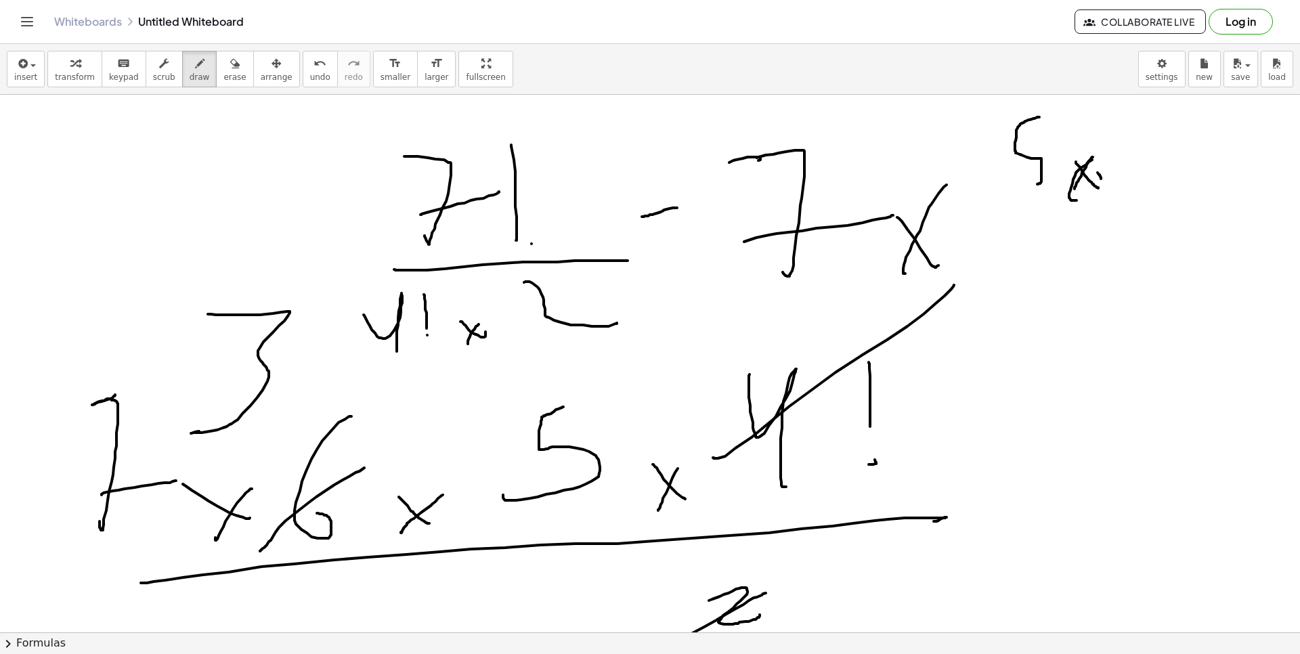
click at [507, 642] on div "insert select one: Math Expression Function Text Youtube Video Graphing Geometr…" at bounding box center [650, 349] width 1300 height 610
click at [532, 638] on div "insert select one: Math Expression Function Text Youtube Video Graphing Geometr…" at bounding box center [650, 349] width 1300 height 610
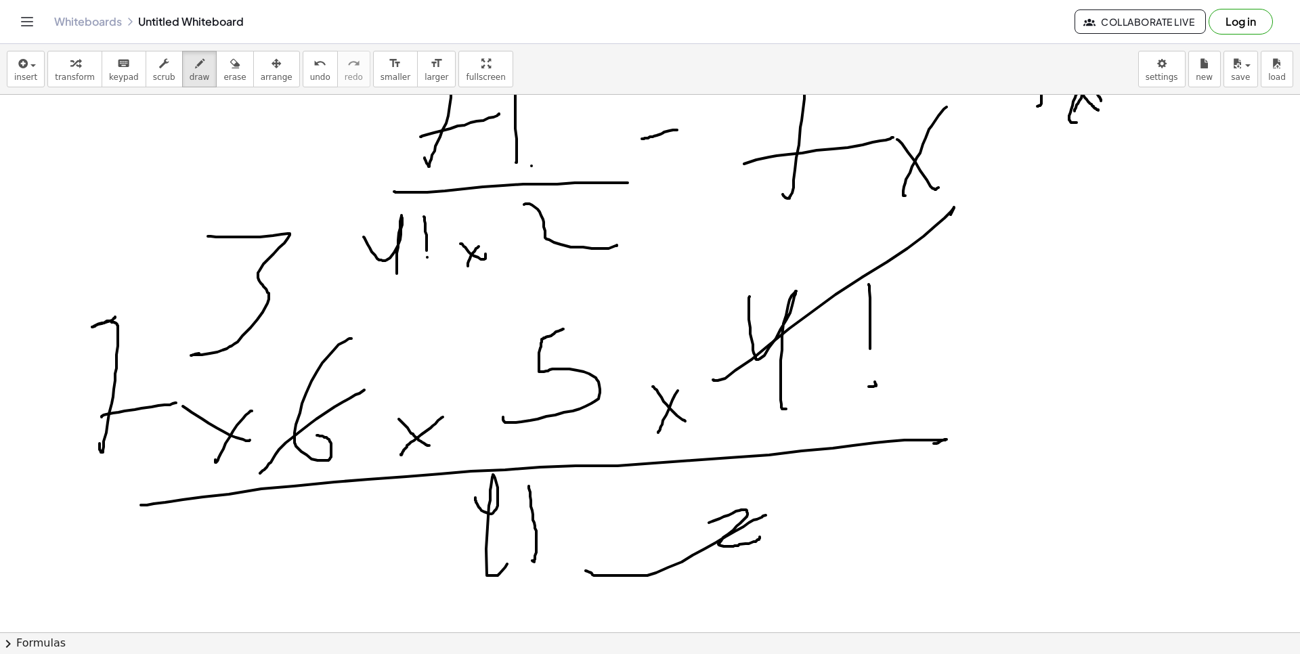
scroll to position [89, 0]
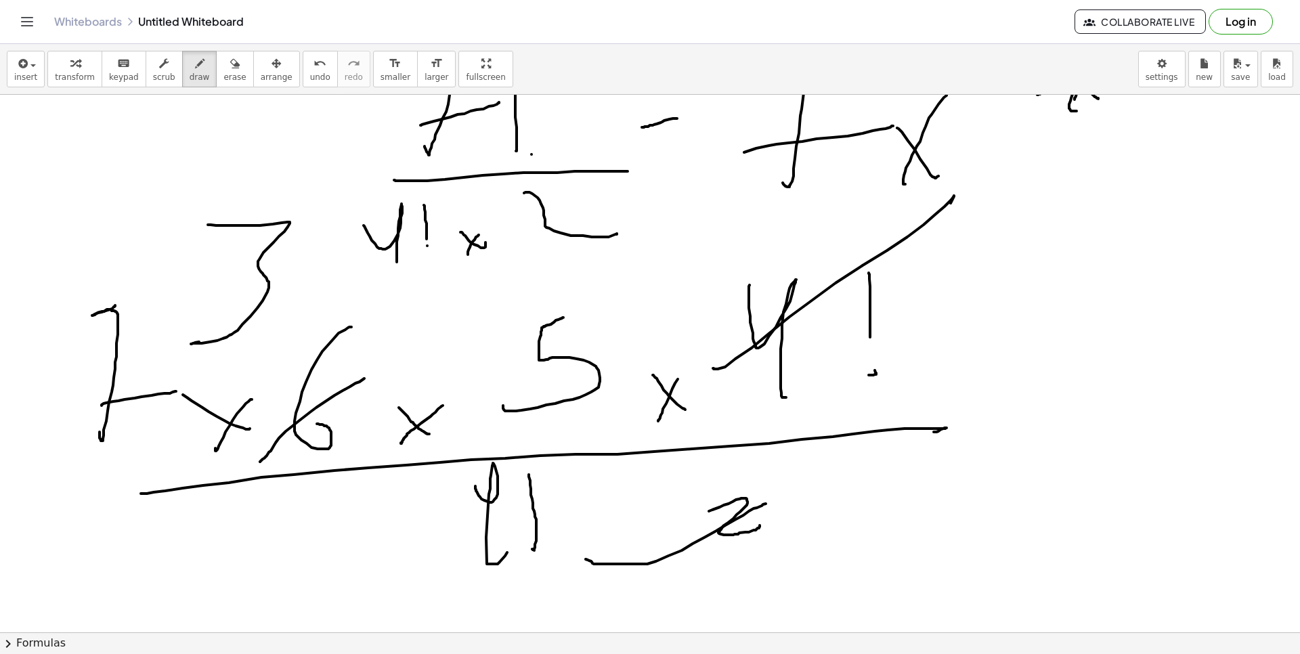
click at [542, 568] on div at bounding box center [650, 586] width 1300 height 1163
click at [567, 463] on div at bounding box center [650, 586] width 1300 height 1163
